Goal: Task Accomplishment & Management: Manage account settings

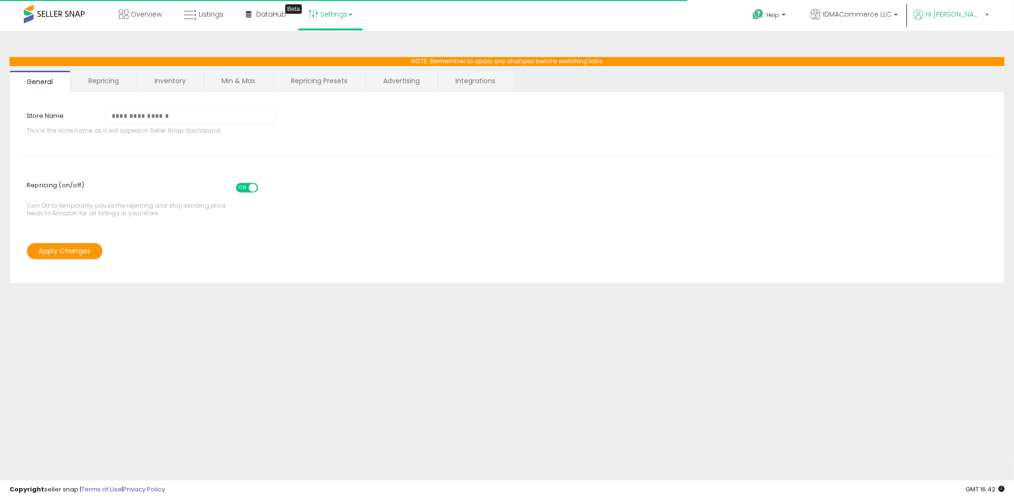
click at [970, 13] on span "Hi [PERSON_NAME]" at bounding box center [954, 15] width 57 height 10
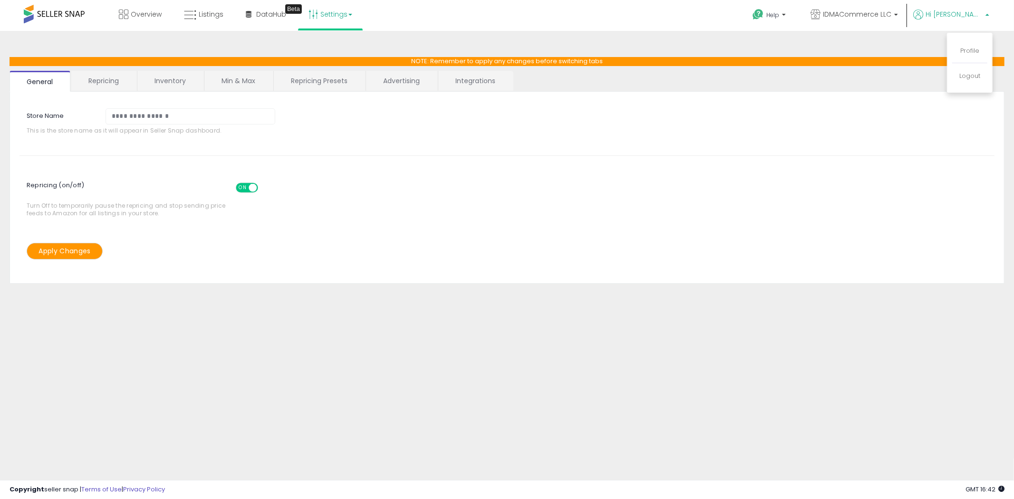
click at [699, 44] on div "**********" at bounding box center [507, 237] width 1004 height 395
